Goal: Entertainment & Leisure: Consume media (video, audio)

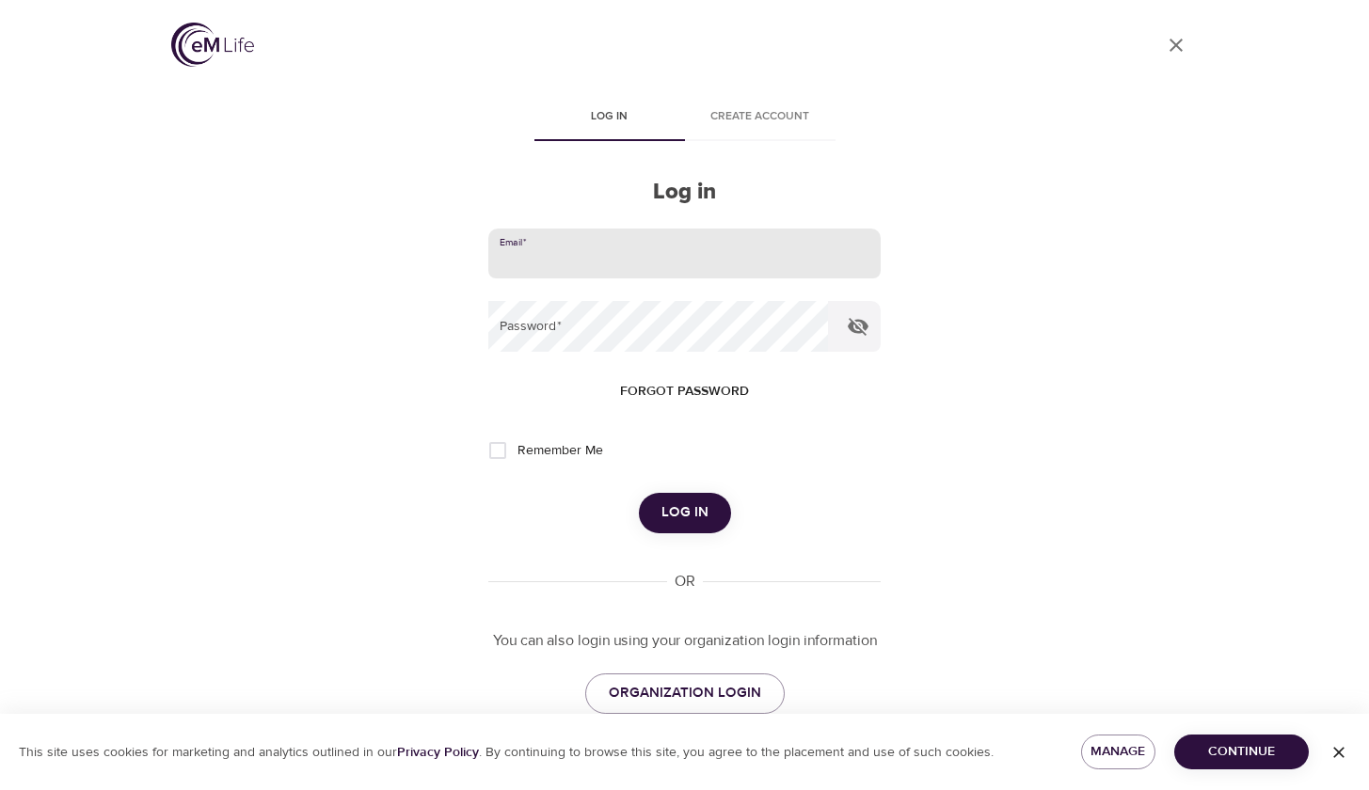
type input "[EMAIL_ADDRESS][DOMAIN_NAME]"
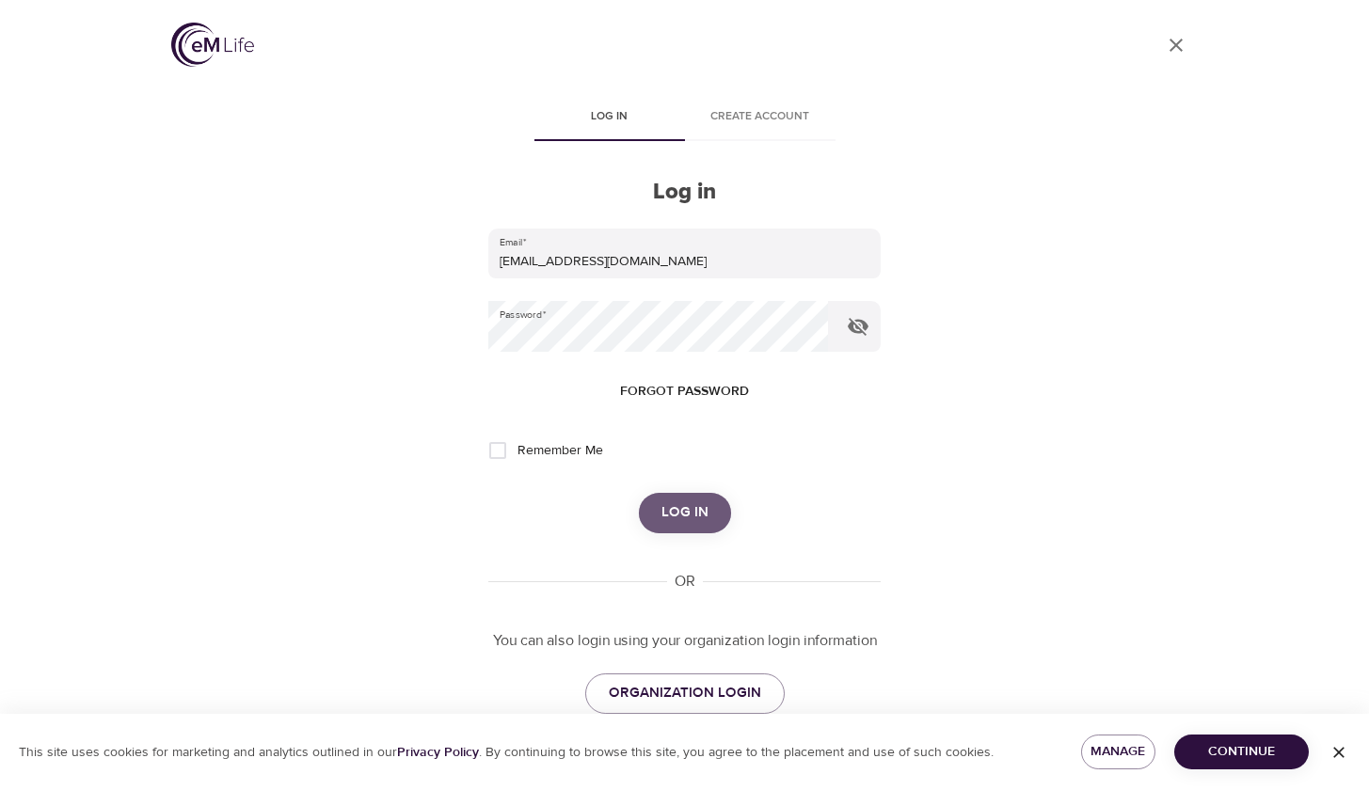
click at [675, 511] on span "Log in" at bounding box center [684, 512] width 47 height 24
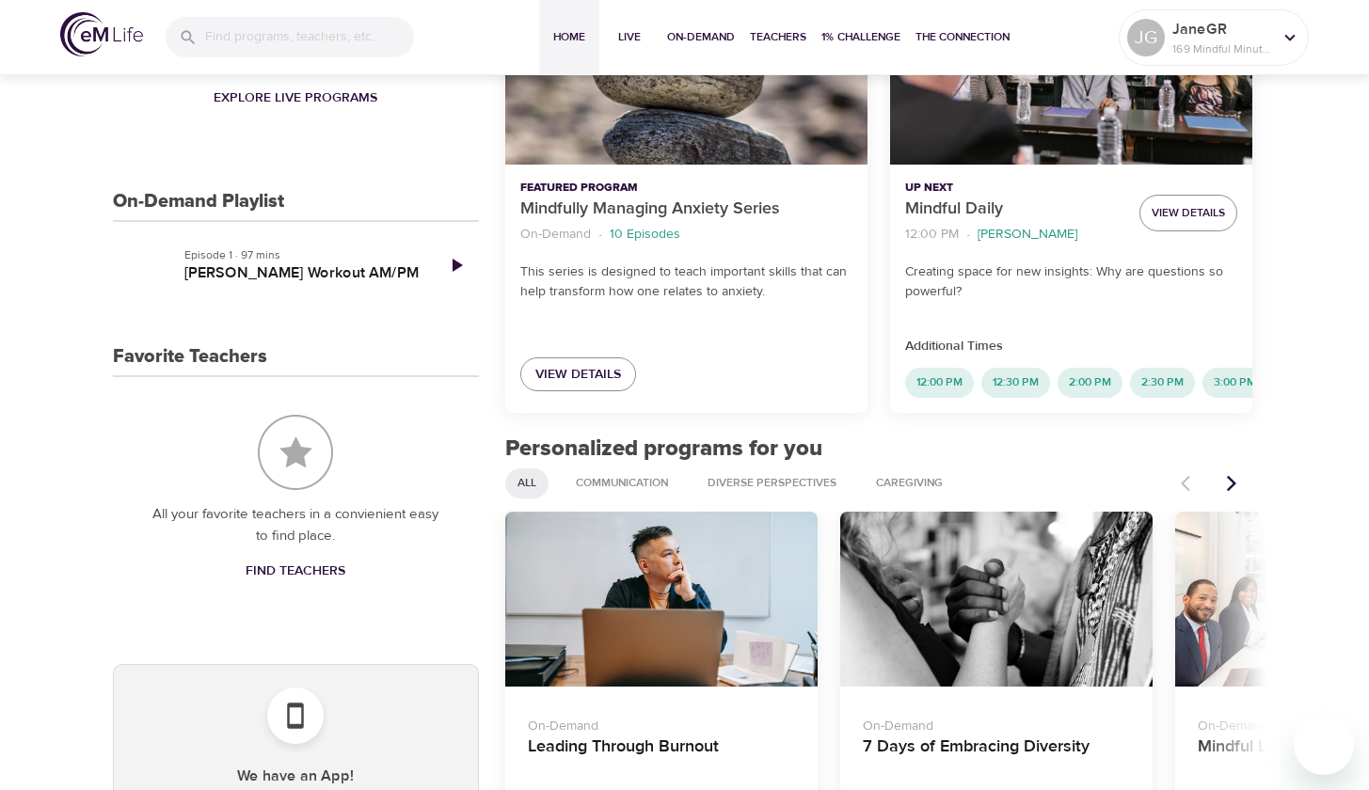
scroll to position [390, 0]
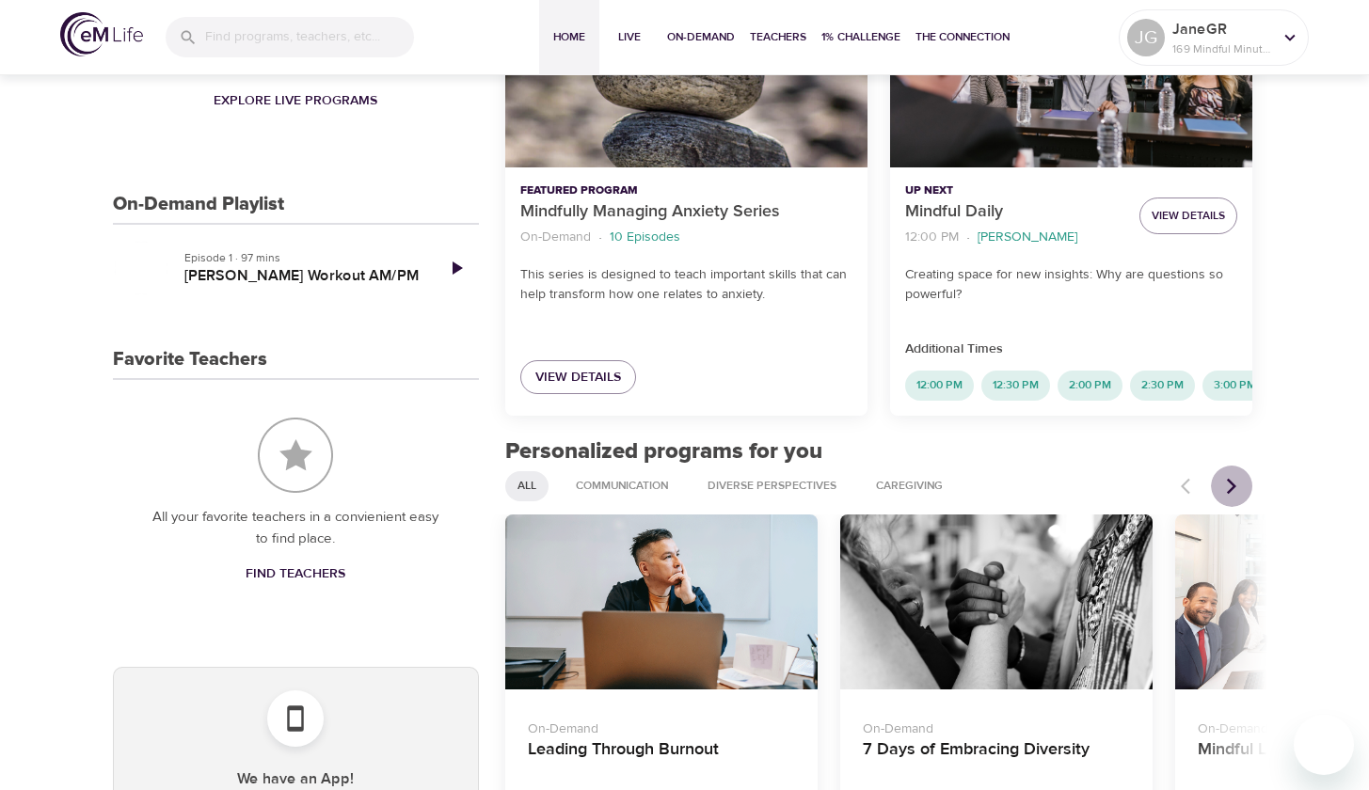
click at [1235, 496] on icon "Next items" at bounding box center [1231, 486] width 19 height 19
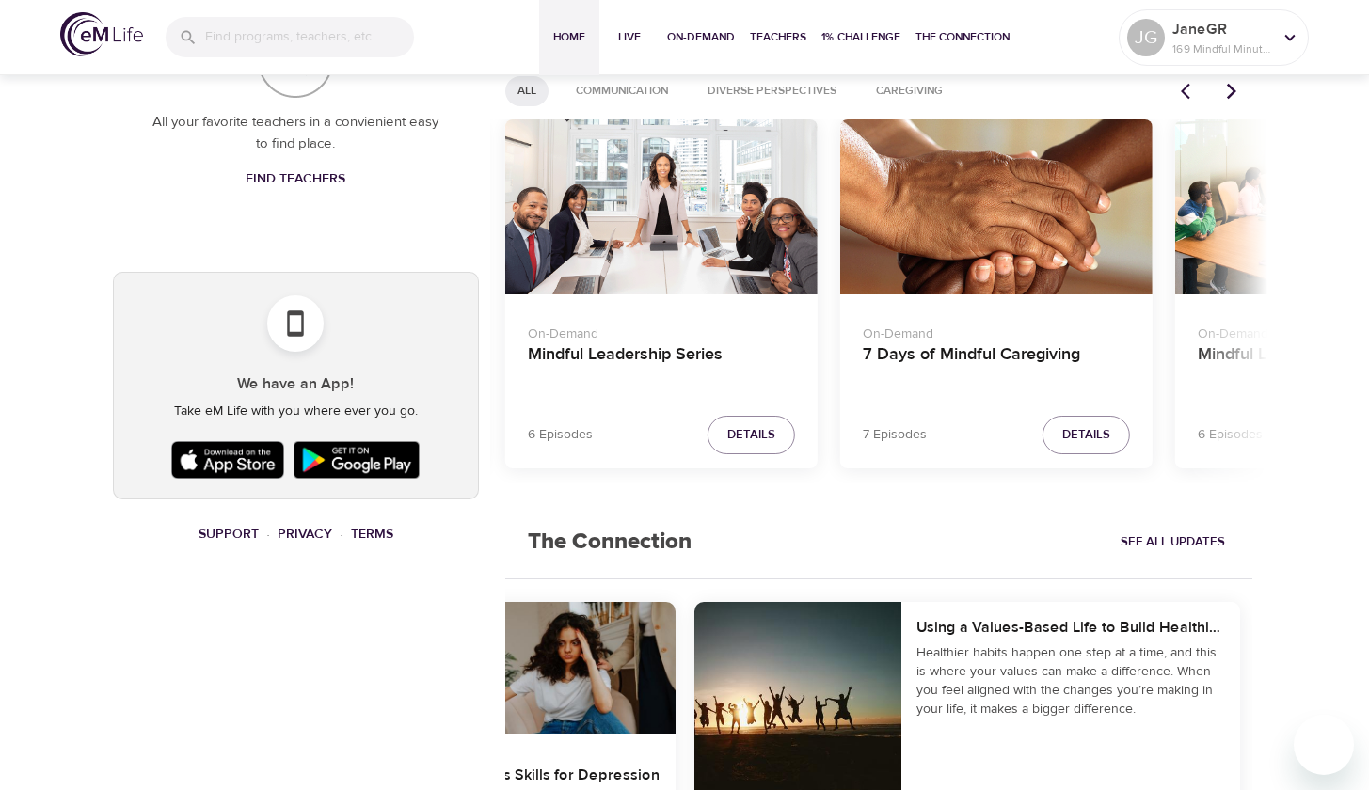
scroll to position [802, 0]
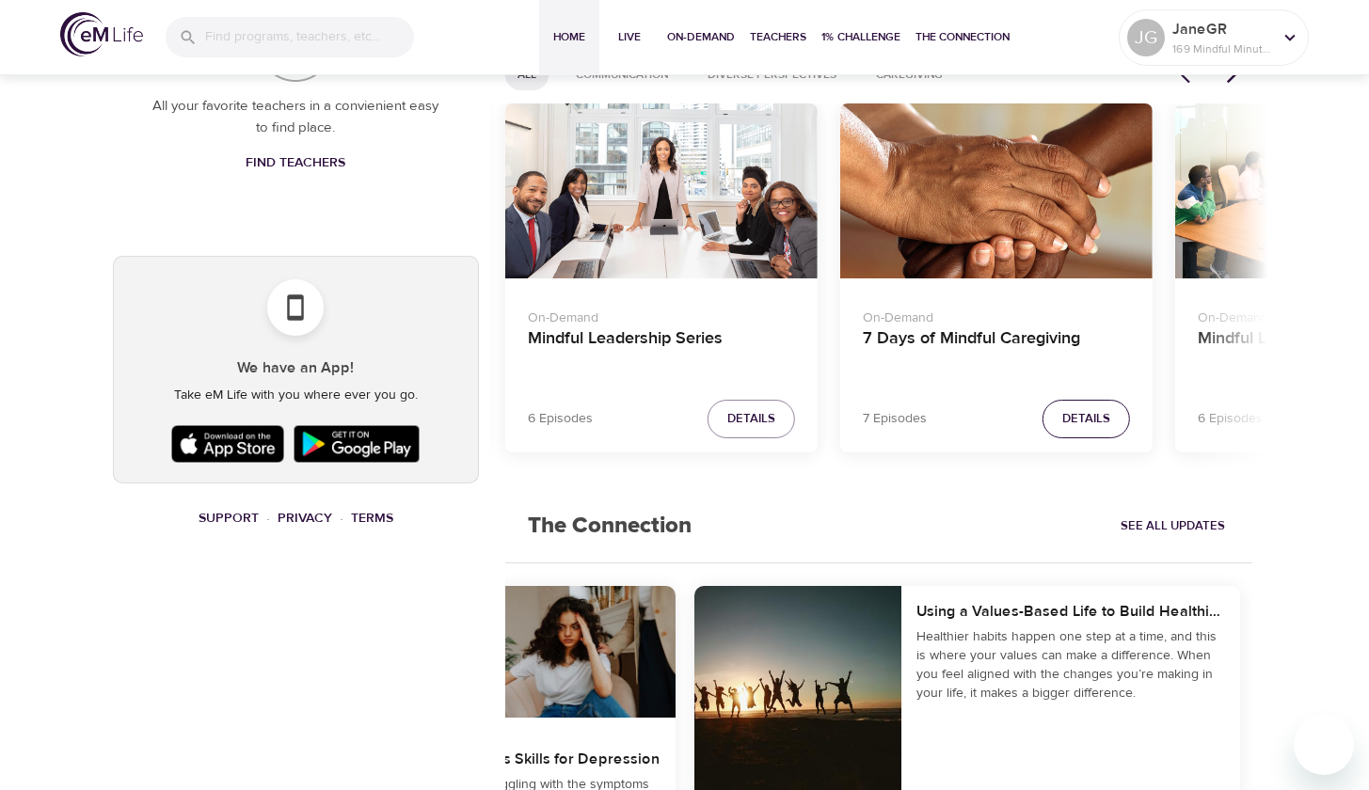
click at [1106, 430] on span "Details" at bounding box center [1086, 419] width 48 height 22
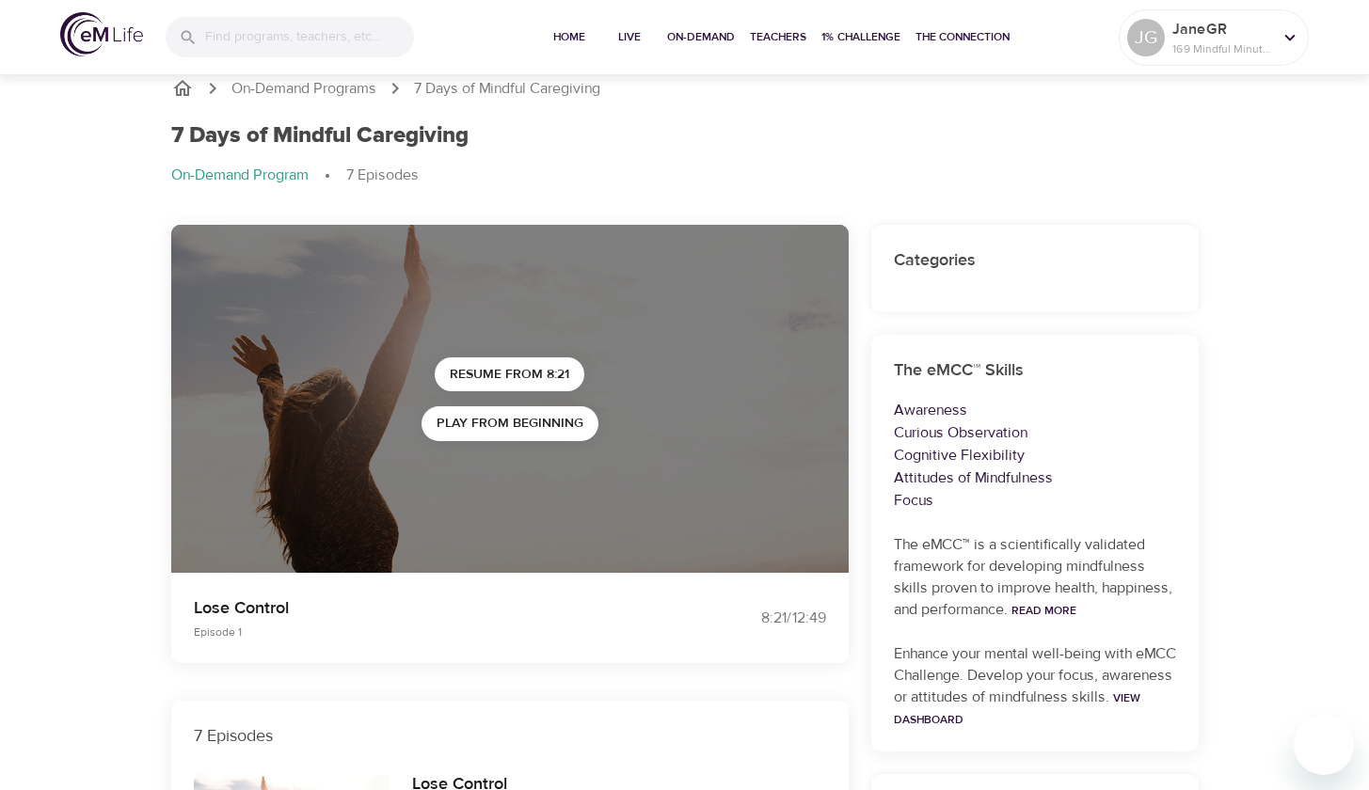
scroll to position [20, 0]
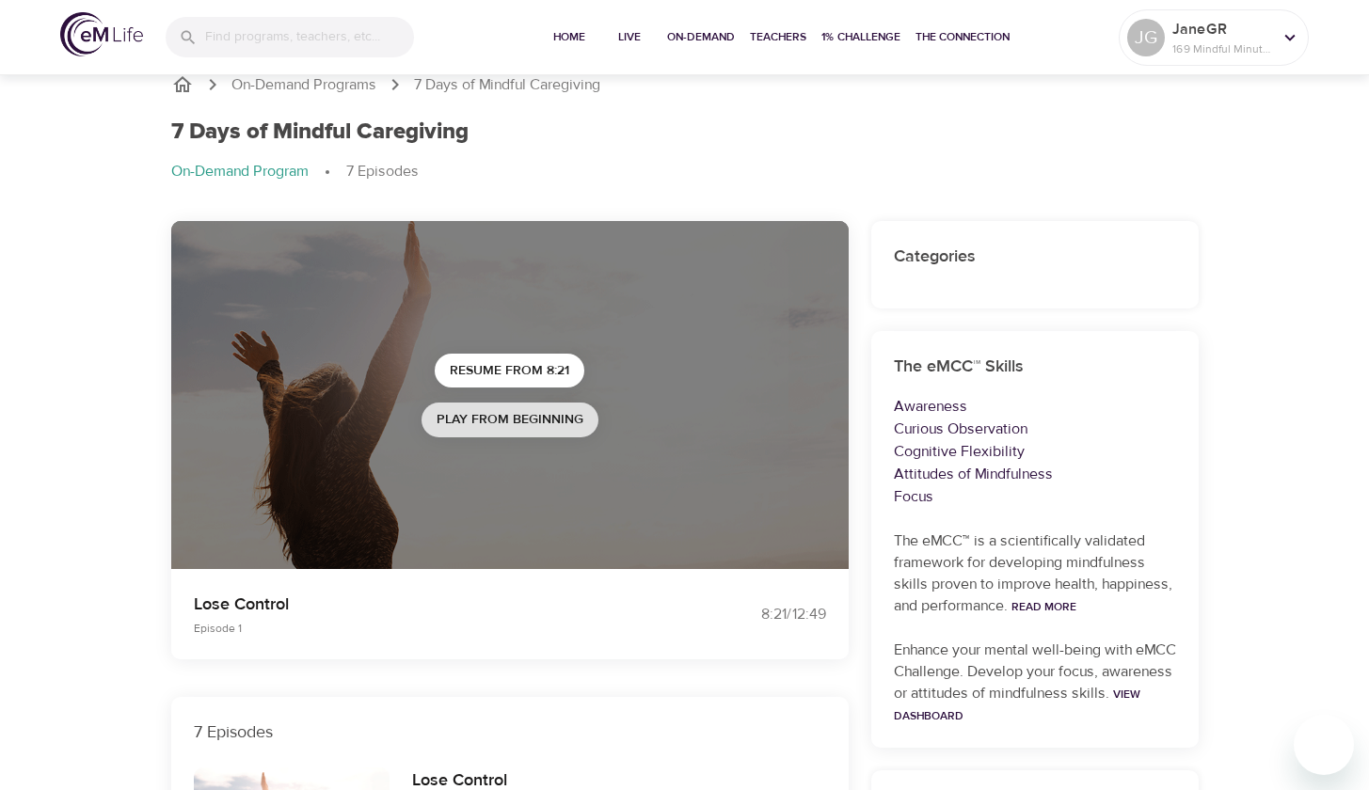
click at [479, 420] on span "Play from beginning" at bounding box center [510, 420] width 147 height 24
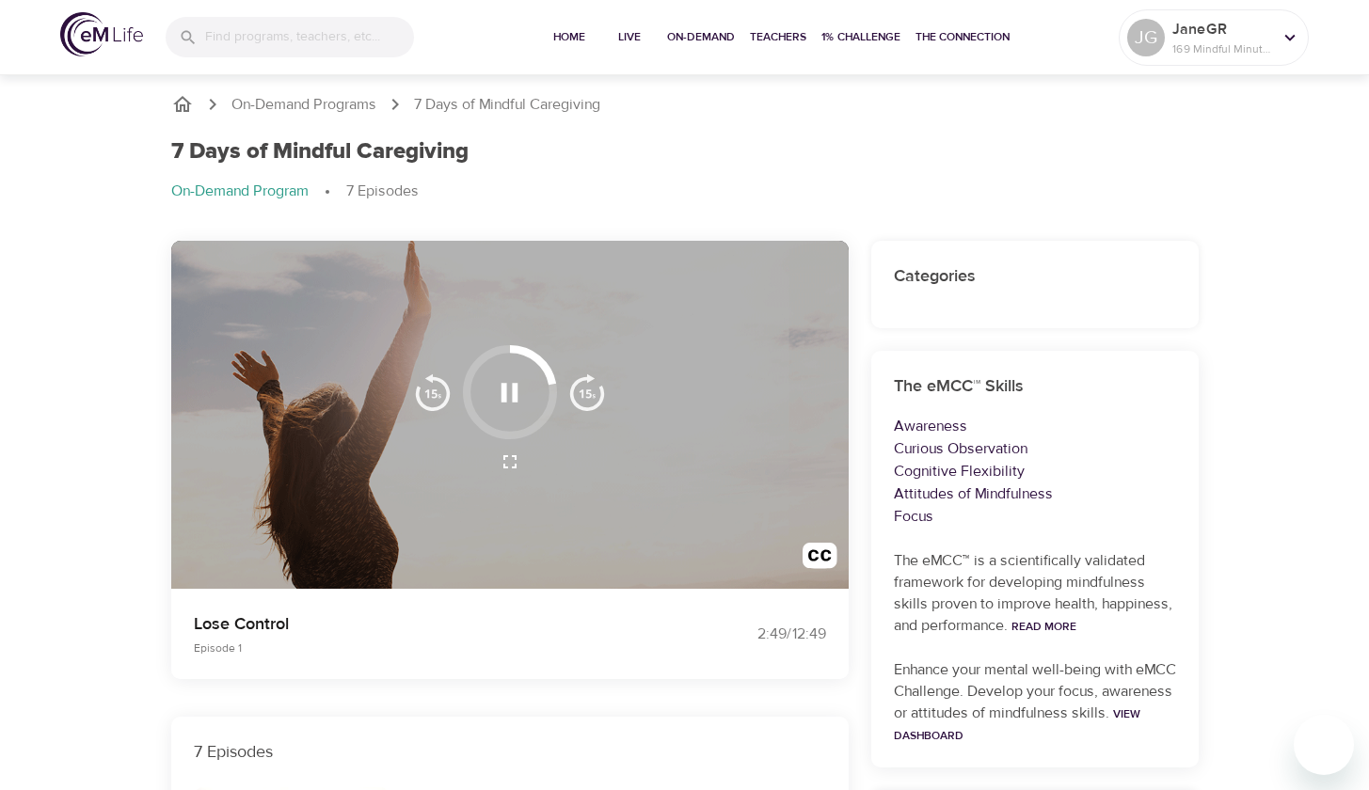
scroll to position [0, 0]
click at [506, 397] on icon "button" at bounding box center [509, 392] width 17 height 19
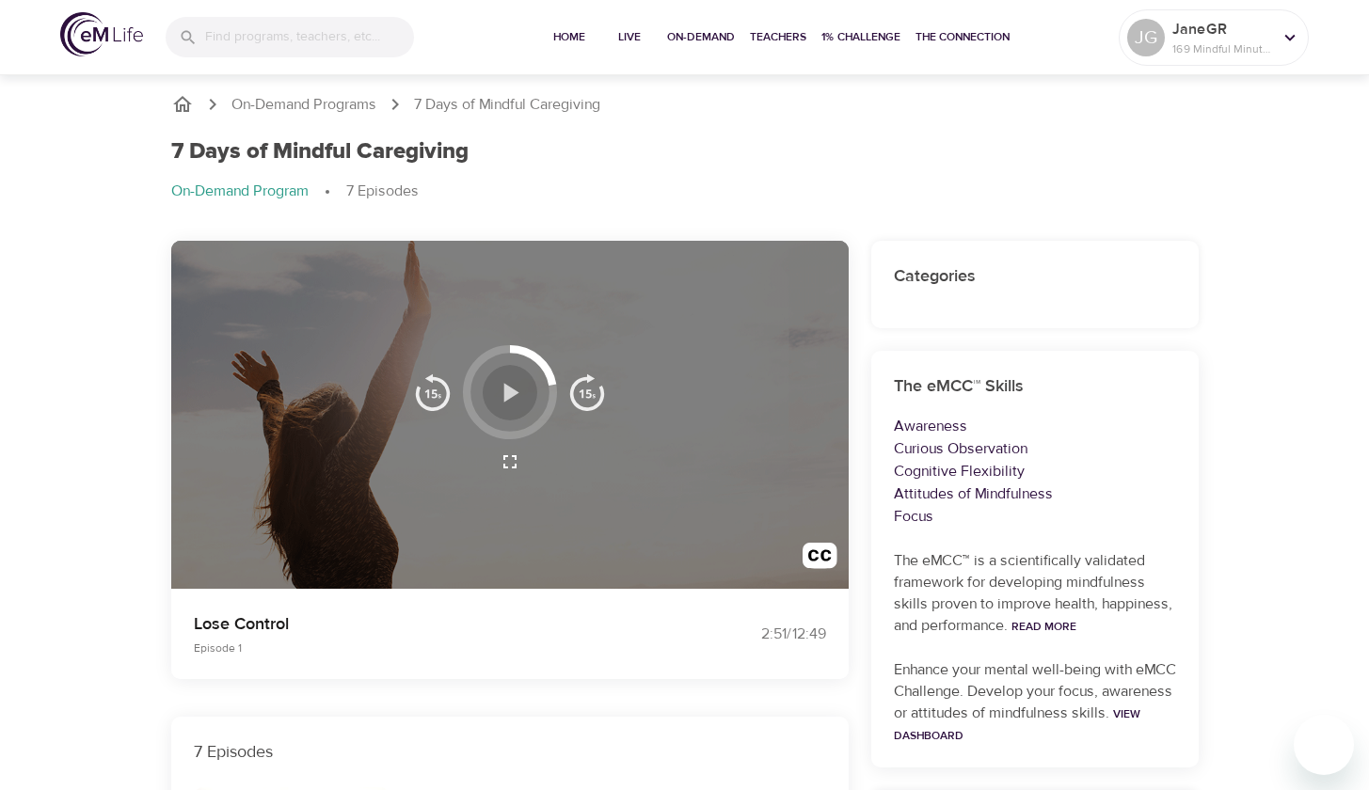
click at [505, 398] on icon "button" at bounding box center [511, 392] width 15 height 19
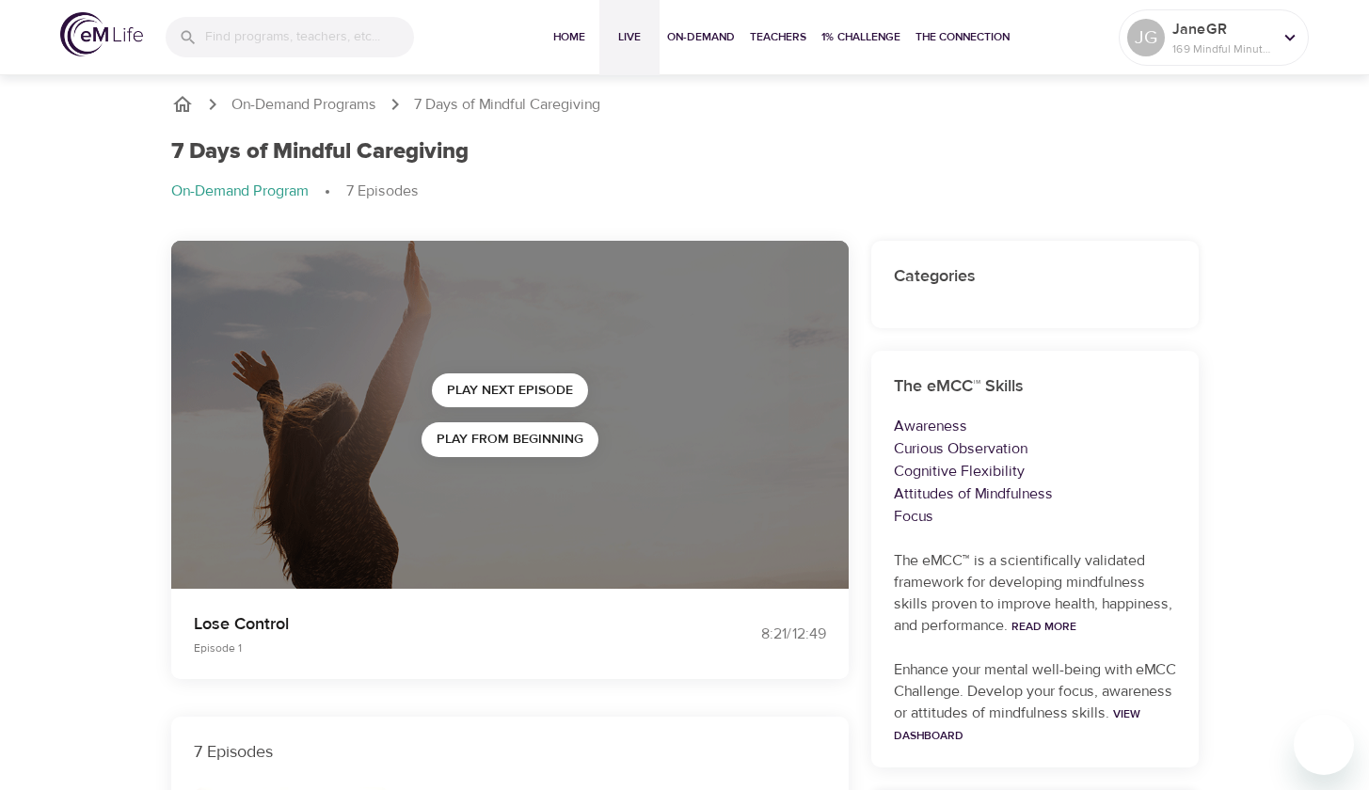
click at [617, 41] on span "Live" at bounding box center [629, 37] width 45 height 20
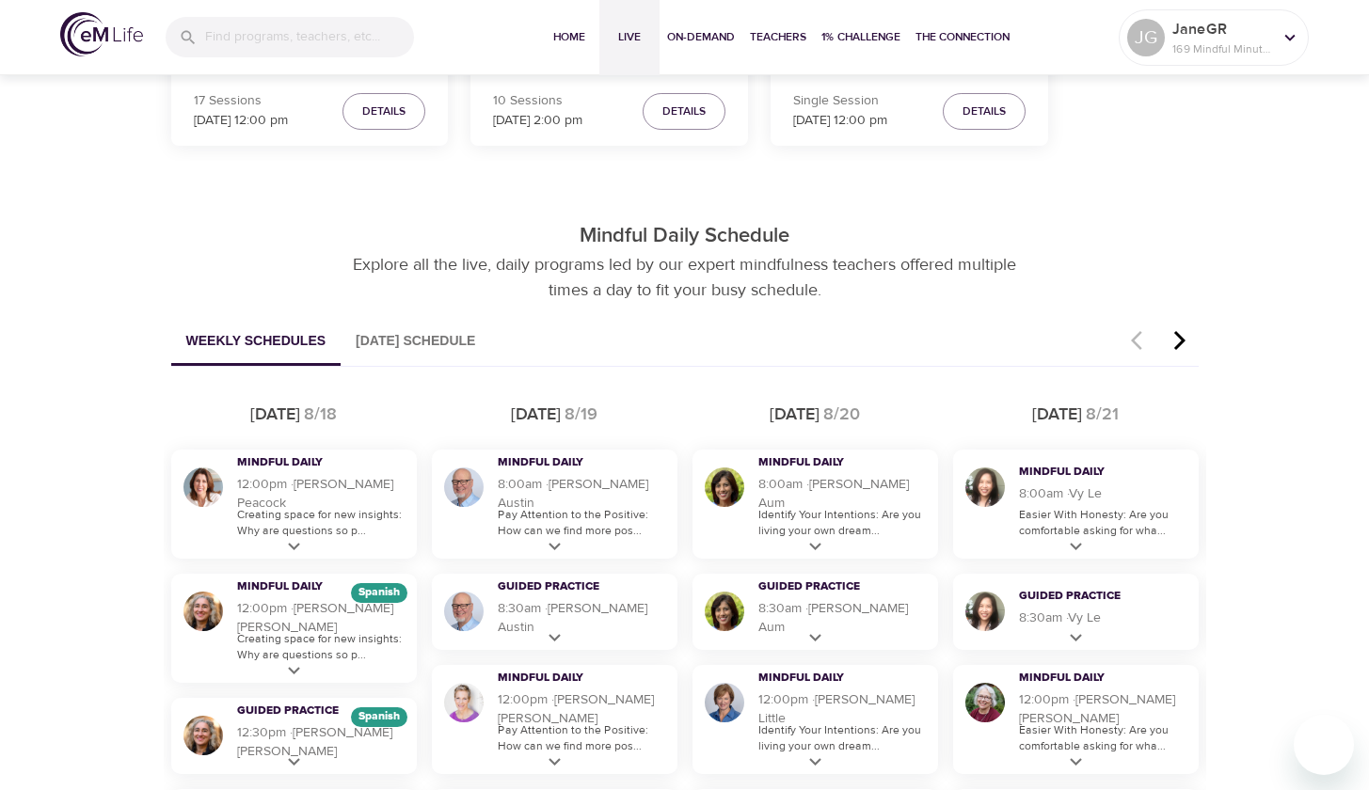
scroll to position [891, 0]
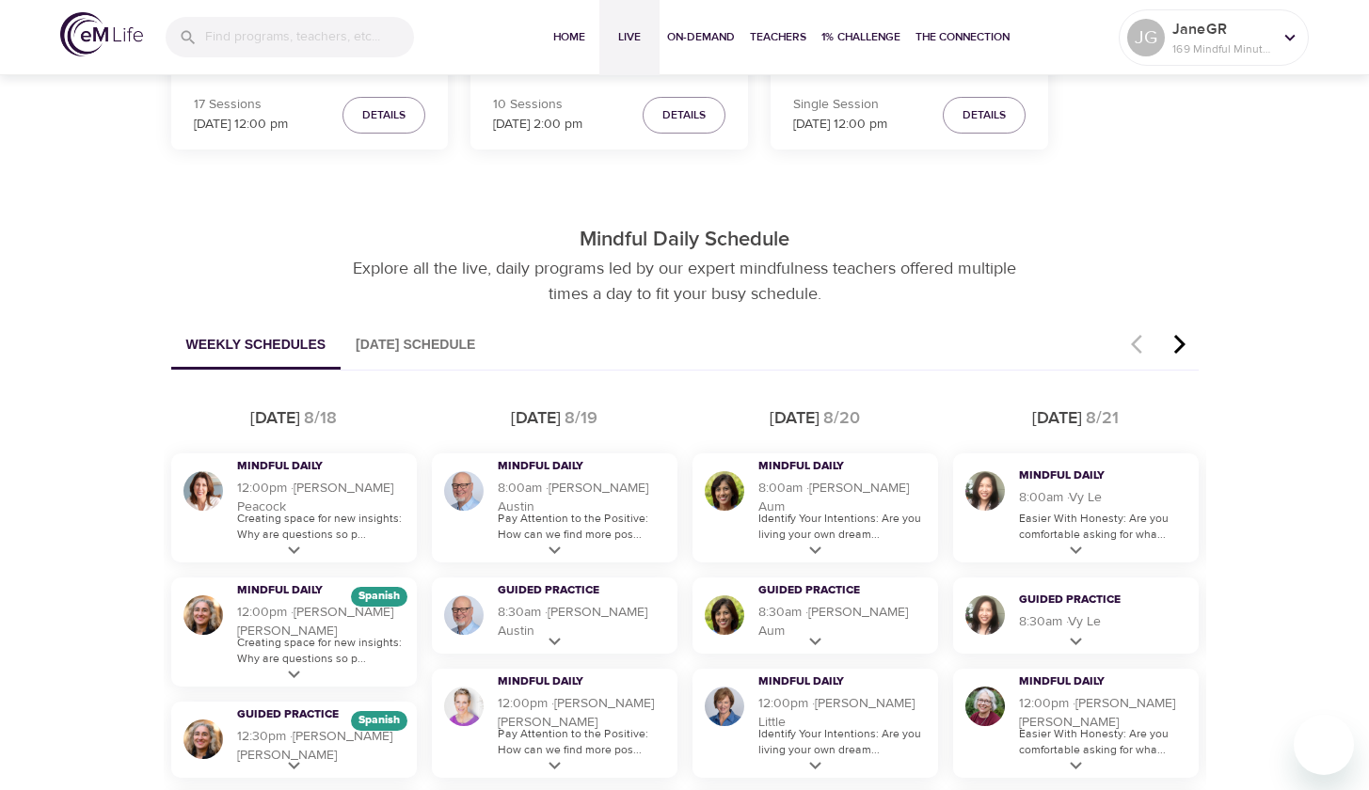
click at [443, 340] on button "[DATE] Schedule" at bounding box center [416, 346] width 150 height 48
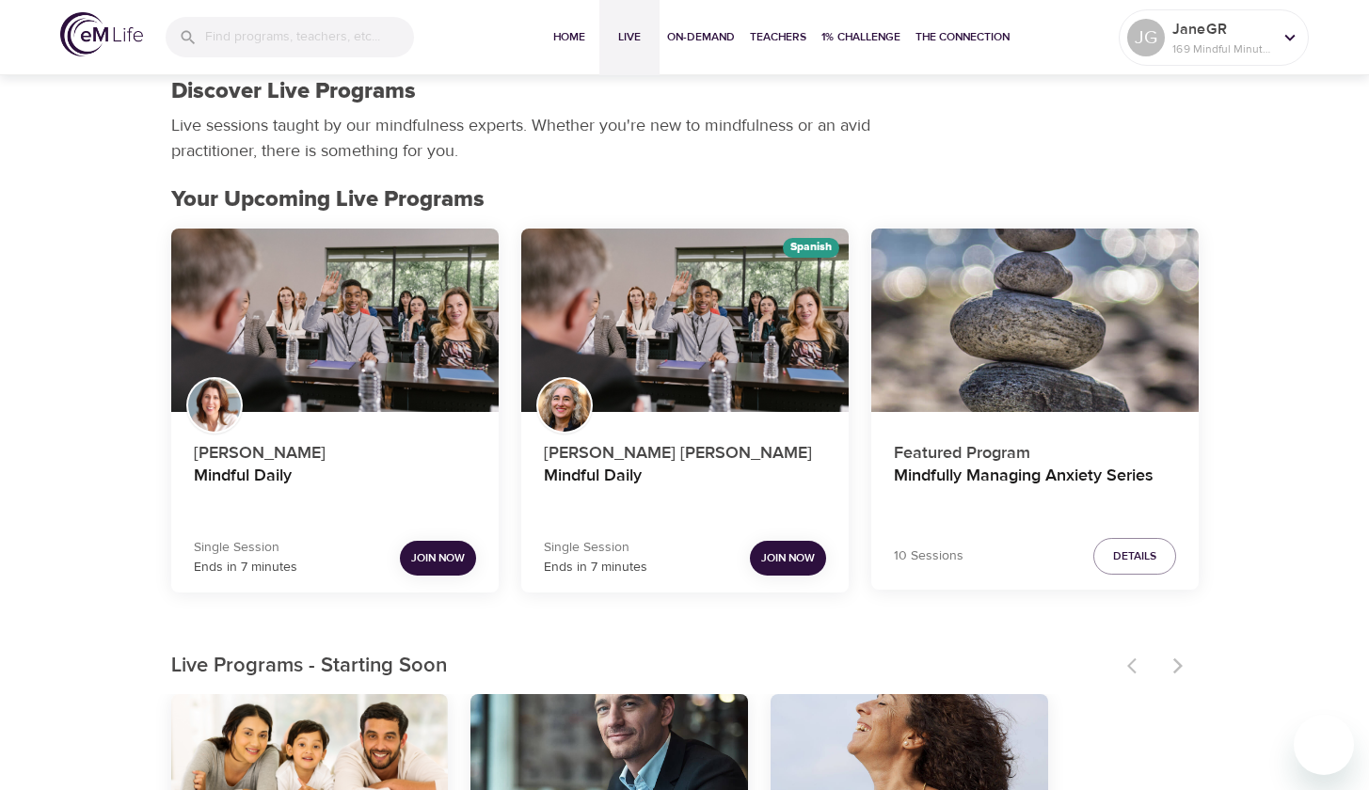
scroll to position [0, 0]
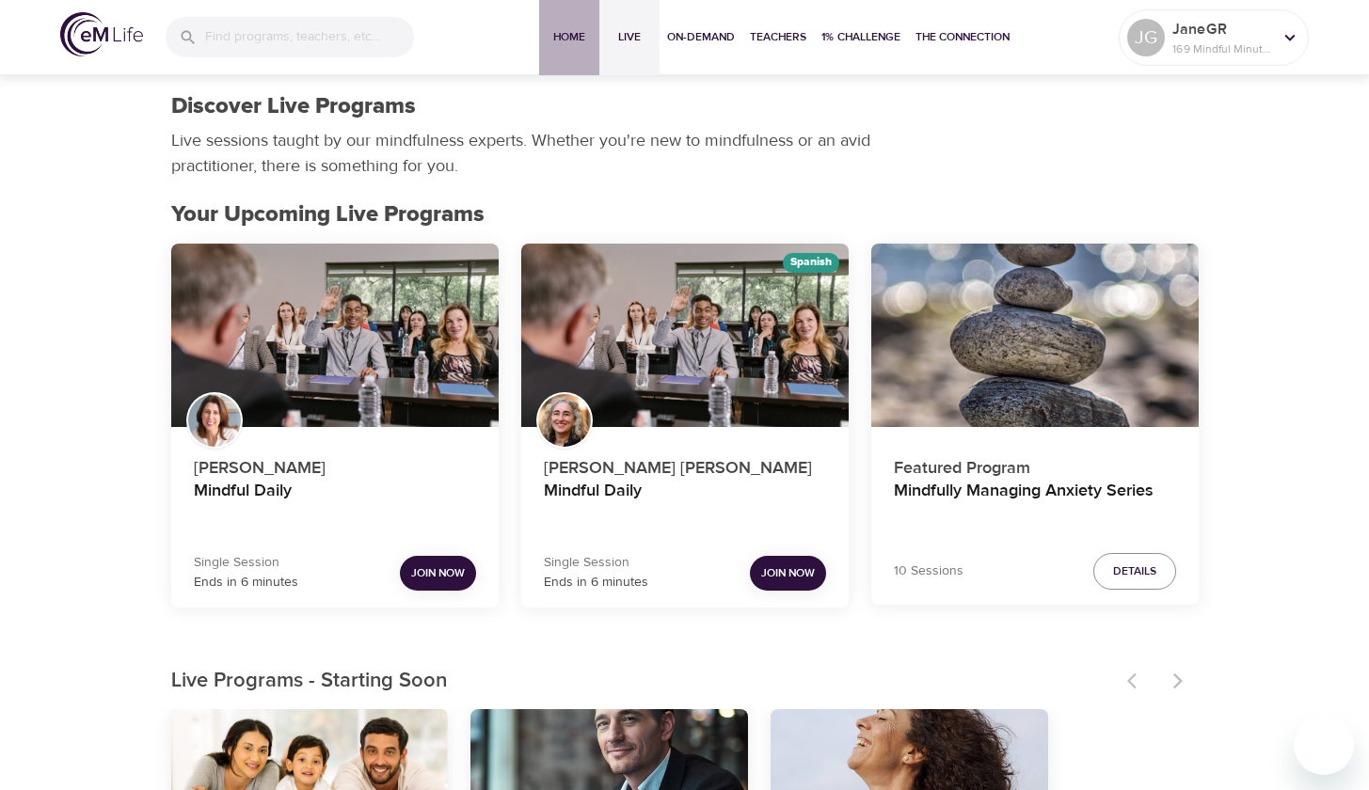
click at [556, 42] on span "Home" at bounding box center [569, 37] width 45 height 20
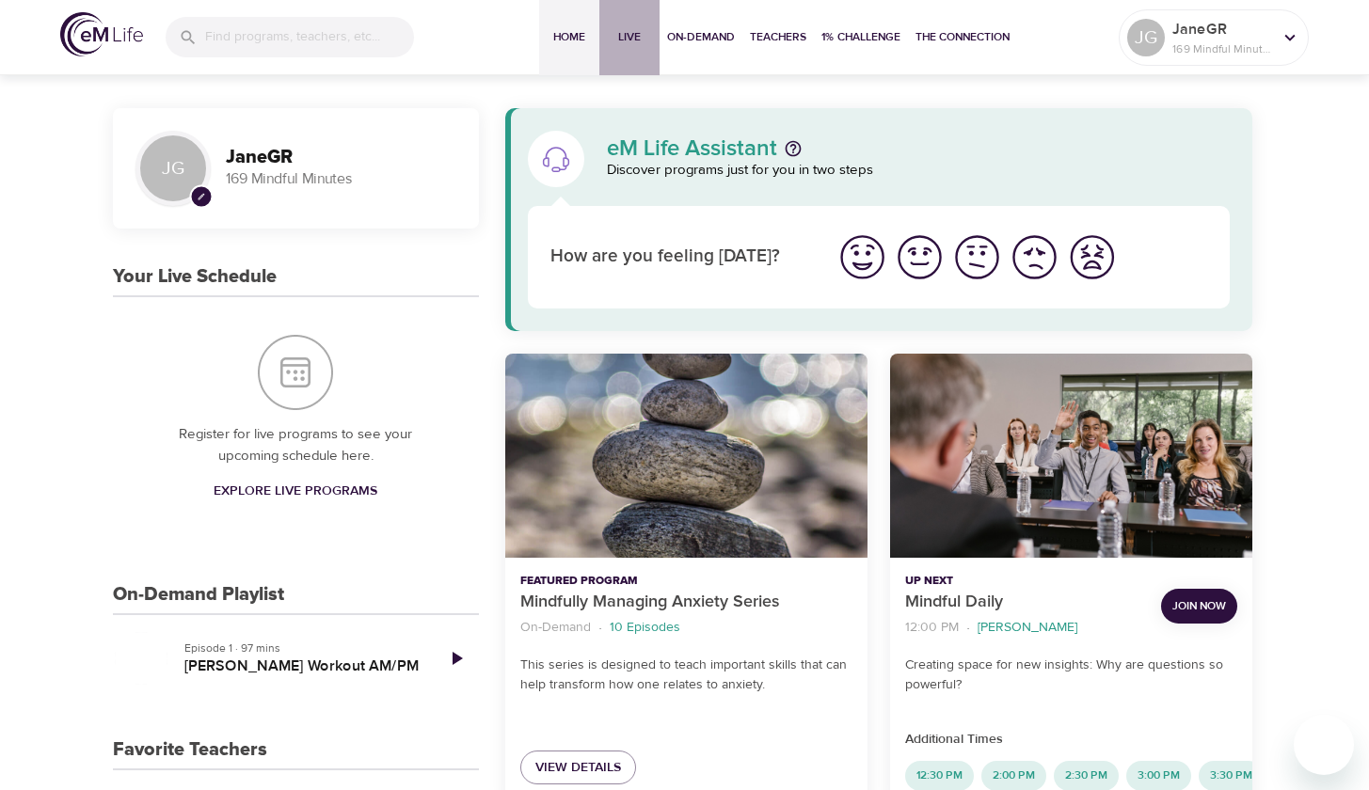
click at [624, 43] on span "Live" at bounding box center [629, 37] width 45 height 20
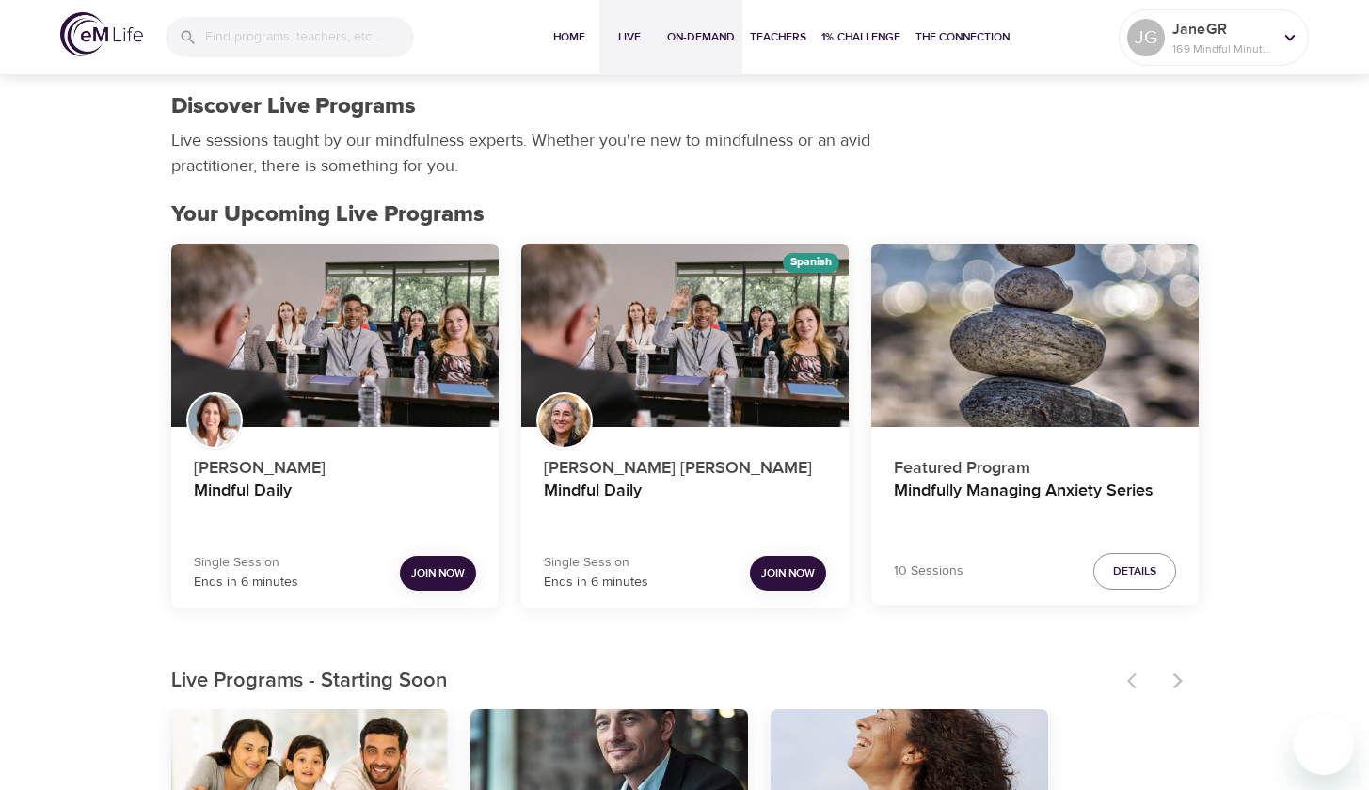
click at [703, 37] on span "On-Demand" at bounding box center [701, 37] width 68 height 20
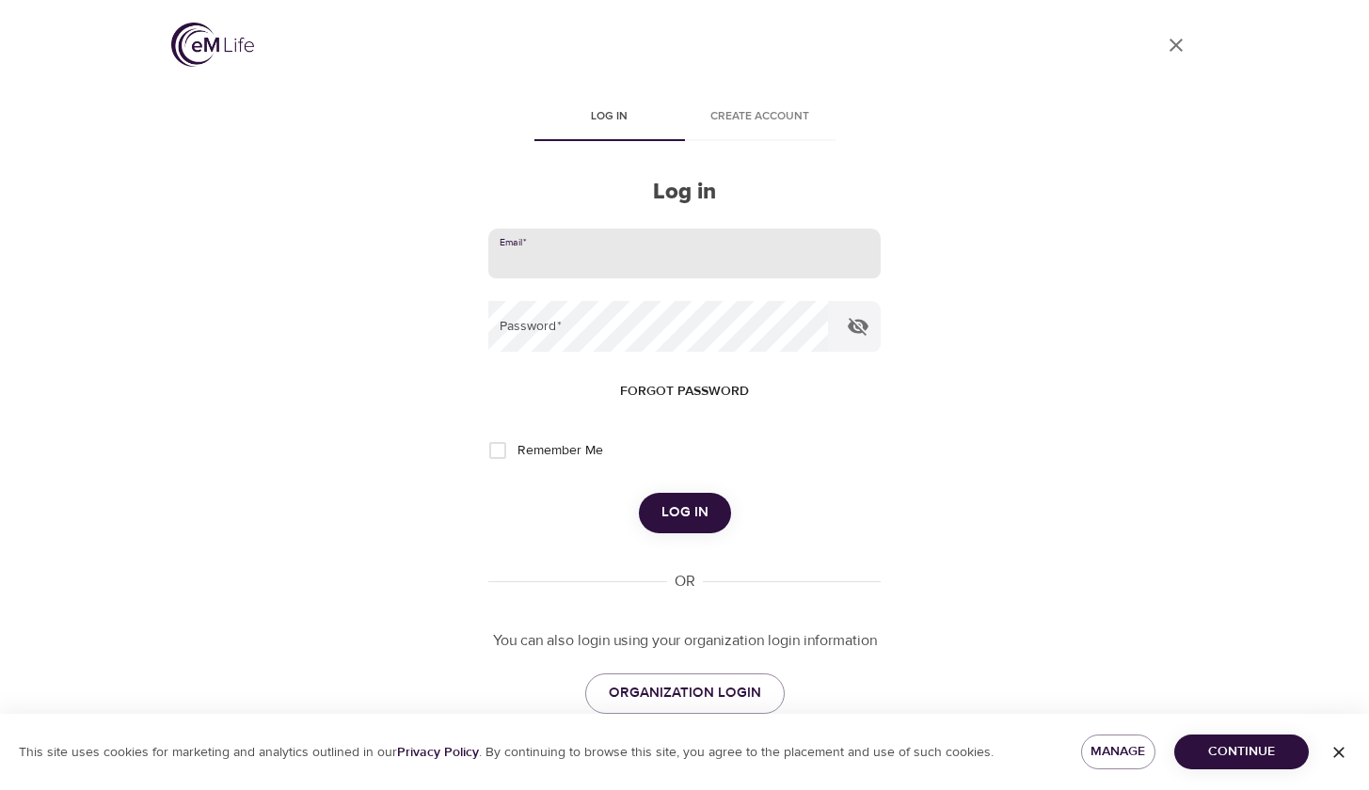
type input "[EMAIL_ADDRESS][DOMAIN_NAME]"
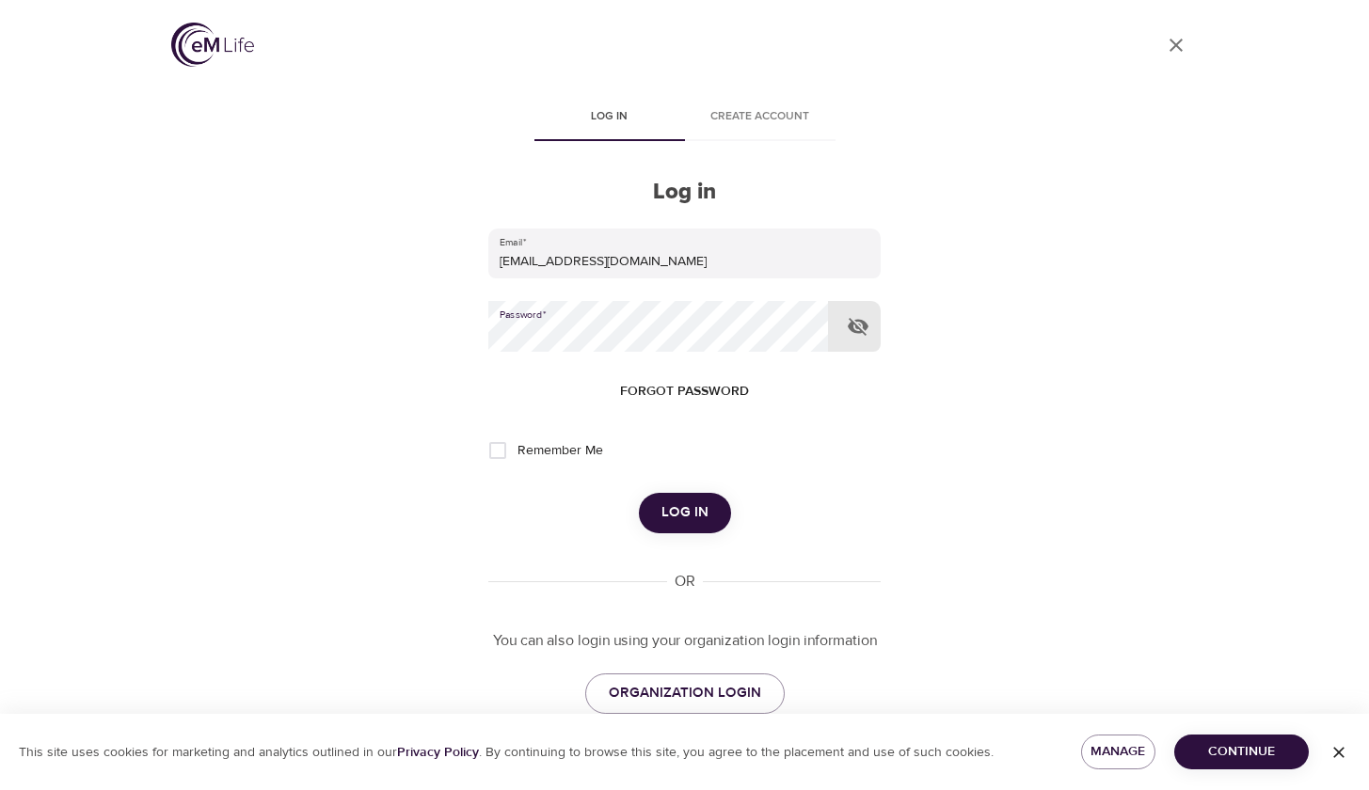
click at [675, 522] on span "Log in" at bounding box center [684, 512] width 47 height 24
